Goal: Register for event/course

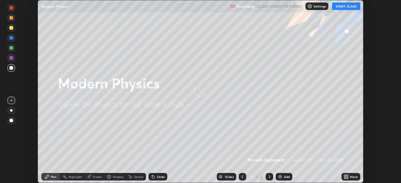
scroll to position [183, 401]
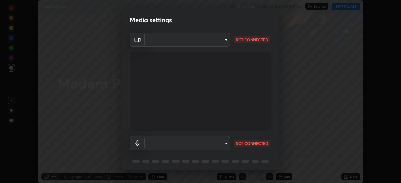
type input "b0dbb3b92abe51c0a200421dabcc31d5eeb9cbda50854e8bbcee9f88c8f391b2"
click at [234, 97] on video at bounding box center [201, 92] width 142 height 80
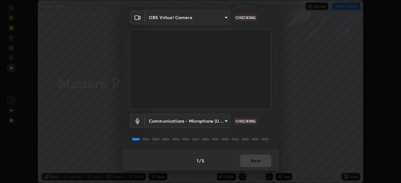
click at [215, 123] on body "Erase all Modern Physics Recording CLASS STARTS IN 9 MINS Settings START CLASS …" at bounding box center [200, 91] width 401 height 183
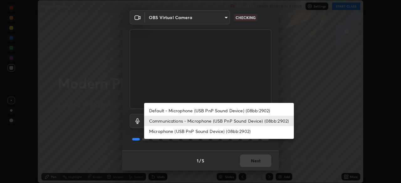
click at [214, 133] on li "Microphone (USB PnP Sound Device) (08bb:2902)" at bounding box center [219, 131] width 150 height 10
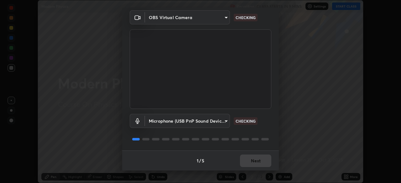
click at [218, 123] on body "Erase all Modern Physics Recording CLASS STARTS IN 9 MINS Settings START CLASS …" at bounding box center [200, 91] width 401 height 183
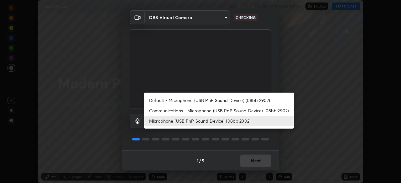
click at [215, 109] on li "Communications - Microphone (USB PnP Sound Device) (08bb:2902)" at bounding box center [219, 111] width 150 height 10
type input "communications"
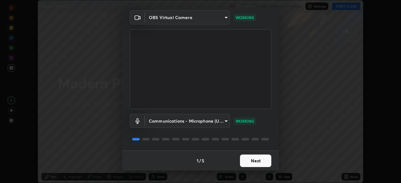
click at [259, 160] on button "Next" at bounding box center [255, 161] width 31 height 13
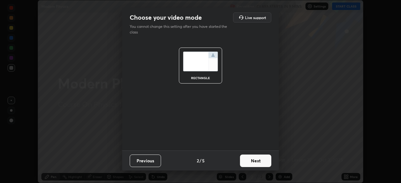
click at [261, 159] on button "Next" at bounding box center [255, 161] width 31 height 13
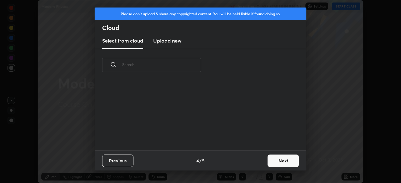
click at [272, 162] on button "Next" at bounding box center [283, 161] width 31 height 13
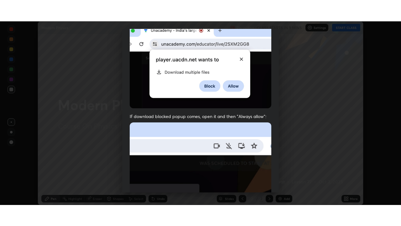
scroll to position [150, 0]
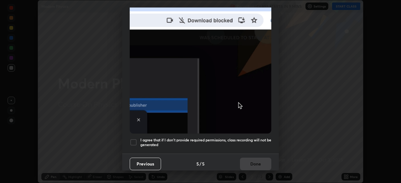
click at [215, 139] on h5 "I agree that if I don't provide required permissions, class recording will not …" at bounding box center [205, 143] width 131 height 10
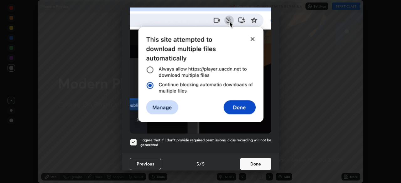
click at [260, 162] on button "Done" at bounding box center [255, 164] width 31 height 13
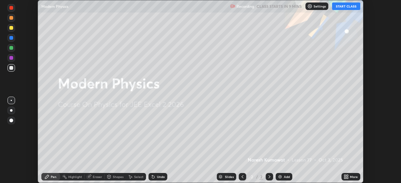
click at [284, 178] on div "Add" at bounding box center [287, 176] width 6 height 3
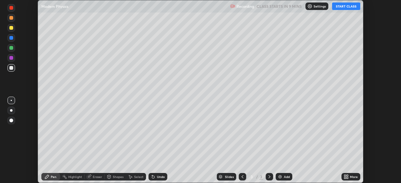
click at [348, 176] on icon at bounding box center [346, 177] width 5 height 5
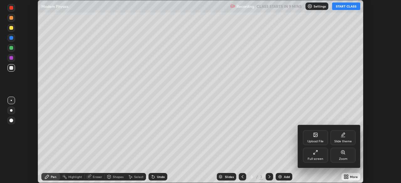
click at [313, 159] on div "Full screen" at bounding box center [316, 159] width 16 height 3
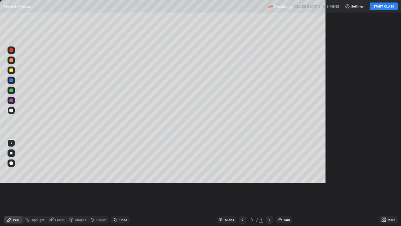
scroll to position [226, 401]
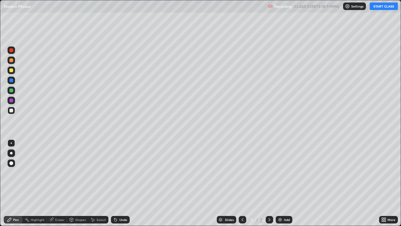
click at [380, 6] on button "START CLASS" at bounding box center [384, 7] width 28 height 8
click at [124, 183] on div "Undo" at bounding box center [123, 219] width 8 height 3
